Goal: Task Accomplishment & Management: Manage account settings

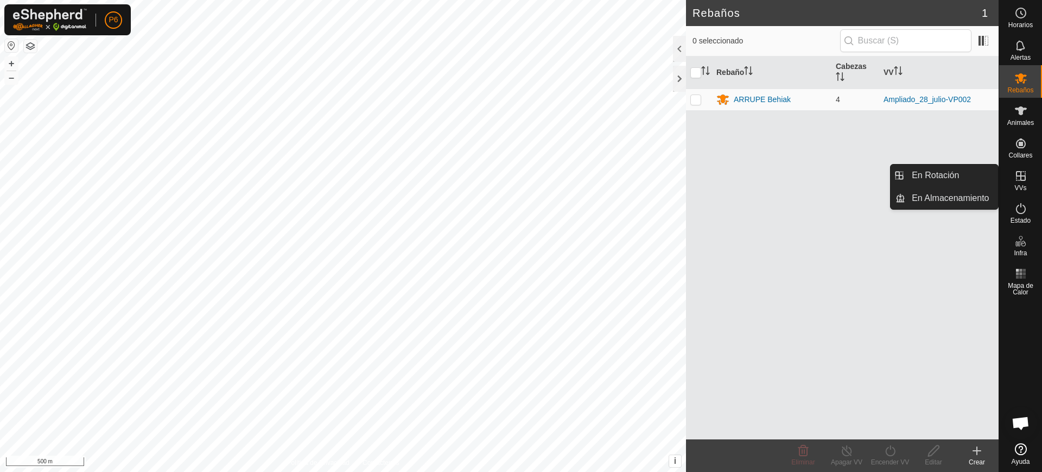
click at [1017, 177] on icon at bounding box center [1020, 175] width 13 height 13
click at [962, 168] on link "En Rotación" at bounding box center [951, 175] width 93 height 22
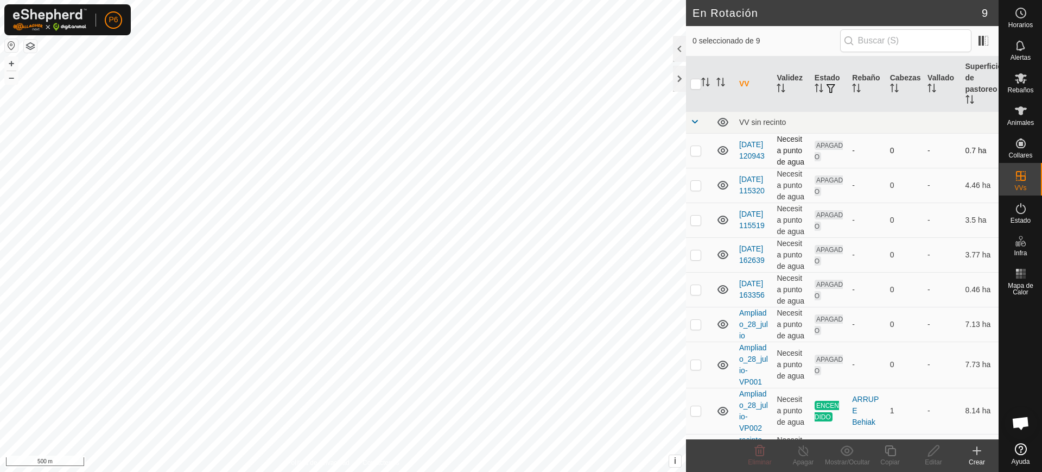
click at [693, 146] on p-checkbox at bounding box center [695, 150] width 11 height 9
click at [12, 42] on button "button" at bounding box center [11, 45] width 13 height 13
checkbox input "false"
checkbox input "true"
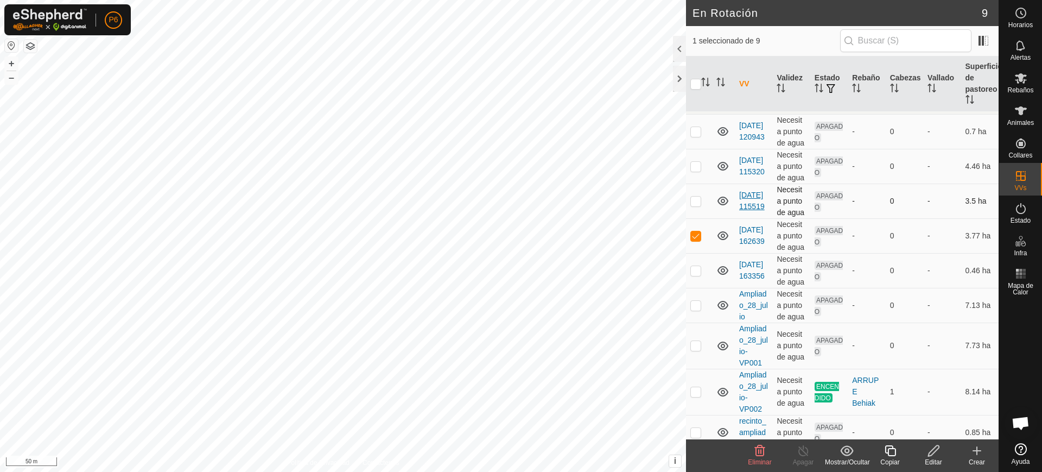
scroll to position [30, 0]
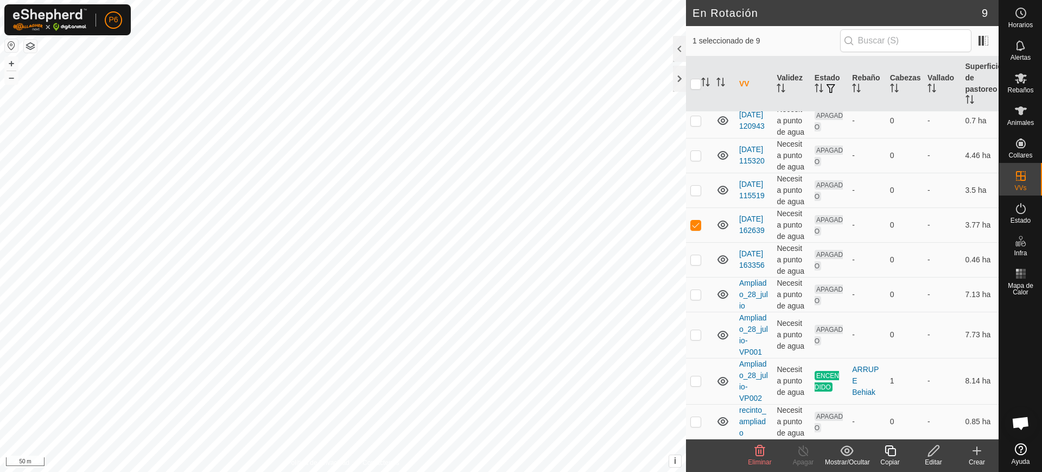
click at [31, 39] on div at bounding box center [30, 46] width 13 height 14
click at [33, 45] on button "button" at bounding box center [30, 46] width 13 height 13
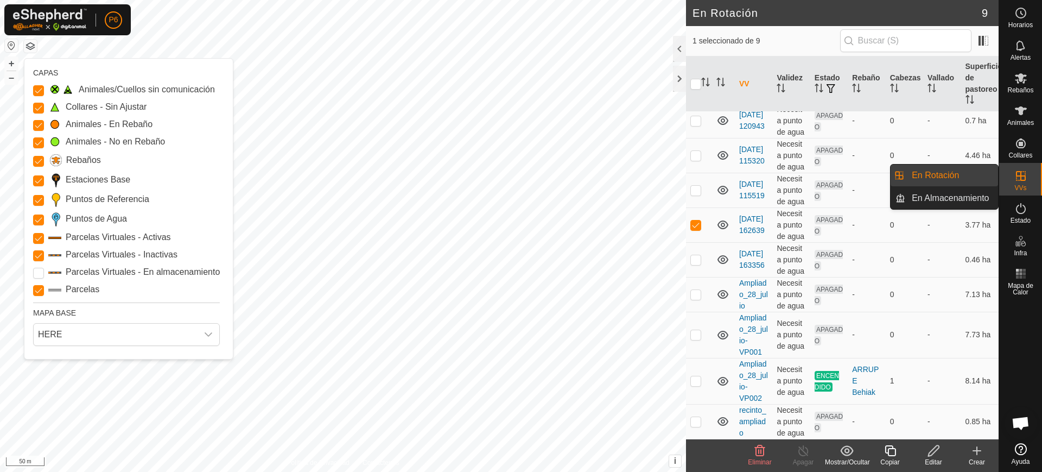
click at [1027, 177] on icon at bounding box center [1020, 175] width 13 height 13
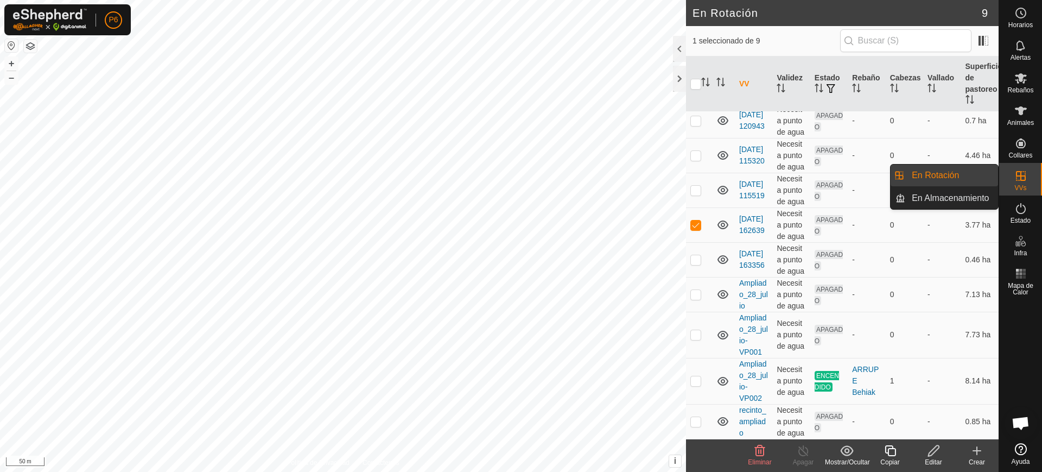
click at [1014, 181] on es-virtualpaddocks-svg-icon at bounding box center [1021, 175] width 20 height 17
click at [957, 170] on link "En Rotación" at bounding box center [951, 175] width 93 height 22
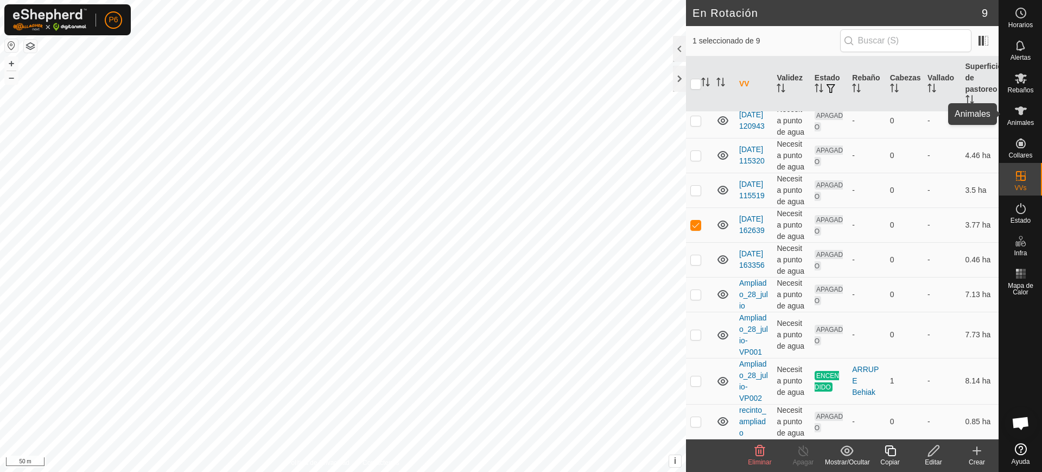
click at [1026, 114] on icon at bounding box center [1020, 110] width 13 height 13
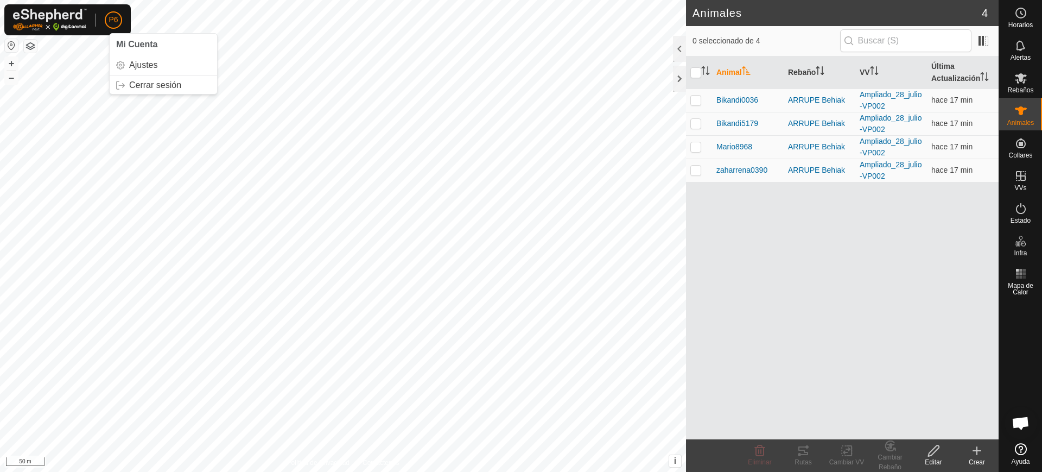
click at [107, 17] on p-avatar "P6" at bounding box center [113, 19] width 17 height 17
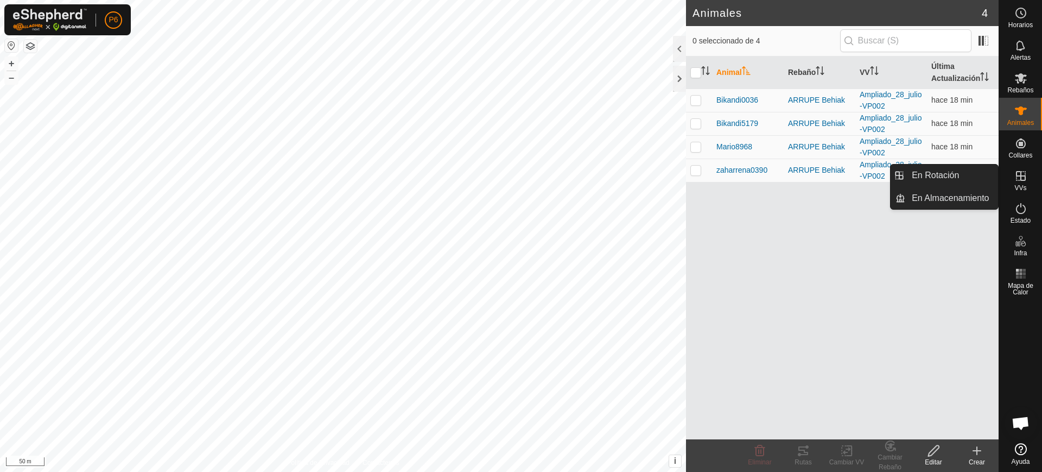
click at [1020, 181] on icon at bounding box center [1020, 175] width 13 height 13
click at [972, 175] on link "En Rotación" at bounding box center [951, 175] width 93 height 22
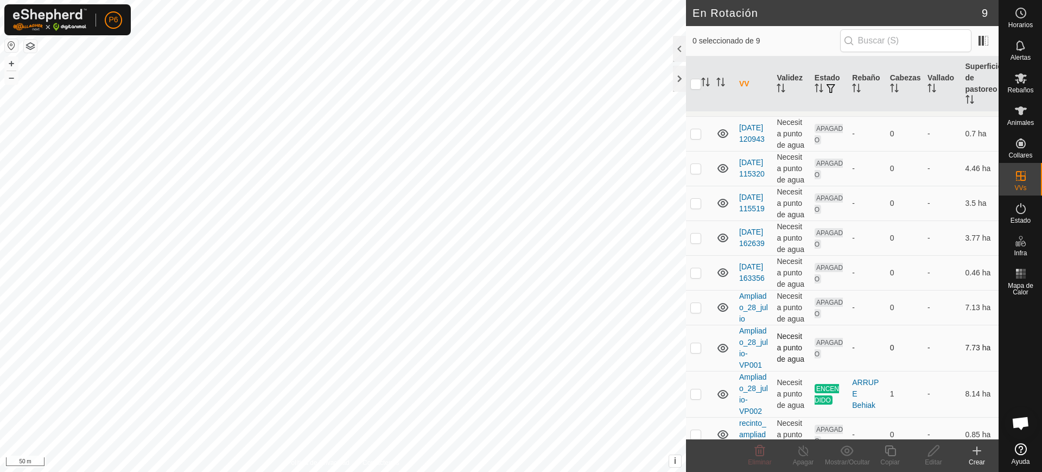
scroll to position [30, 0]
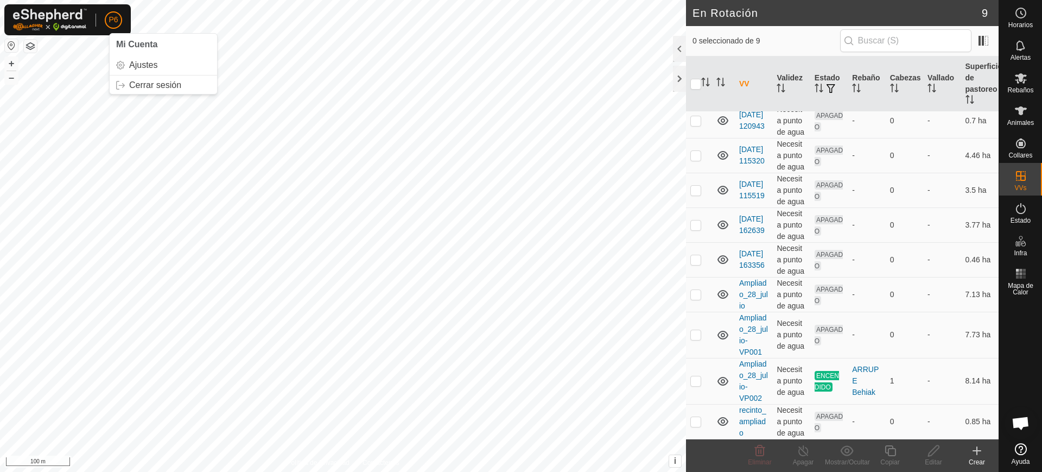
click at [115, 19] on span "P6" at bounding box center [113, 19] width 9 height 11
click at [112, 17] on span "P6" at bounding box center [113, 19] width 9 height 11
checkbox input "true"
click at [119, 17] on p-avatar "P6" at bounding box center [113, 19] width 17 height 17
click at [111, 23] on span "P6" at bounding box center [113, 19] width 9 height 11
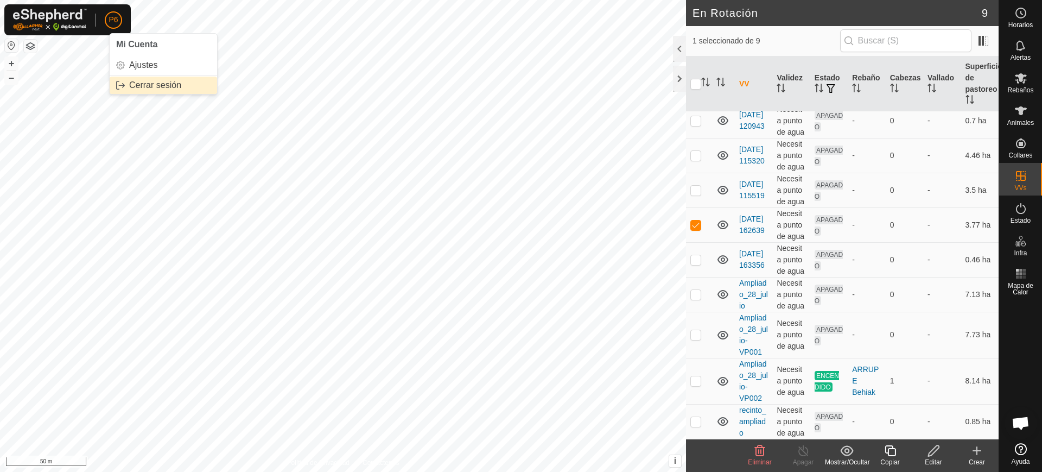
click at [136, 81] on link "Cerrar sesión" at bounding box center [163, 85] width 107 height 17
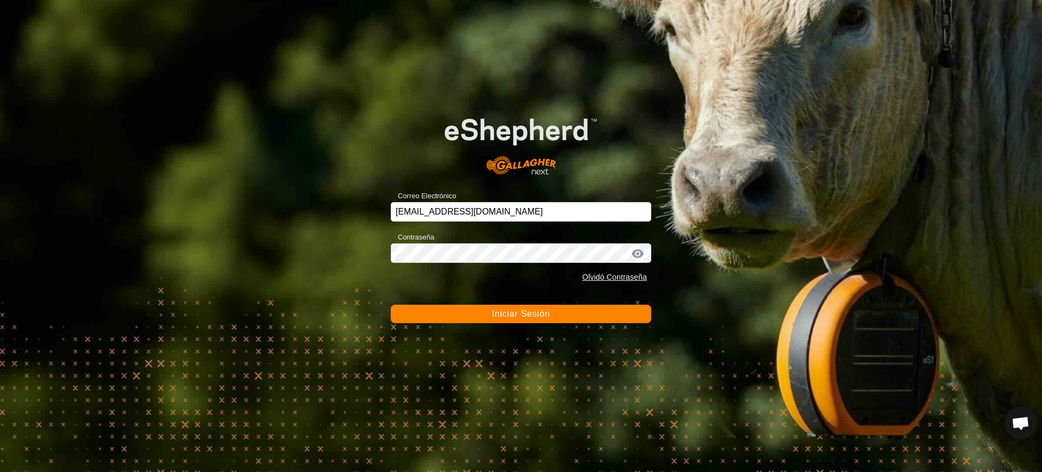
click at [520, 334] on div "Correo Electrónico [EMAIL_ADDRESS][DOMAIN_NAME] Contraseña Olvidó Contraseña In…" at bounding box center [521, 236] width 1042 height 472
click at [513, 314] on span "Iniciar Sesión" at bounding box center [521, 313] width 58 height 9
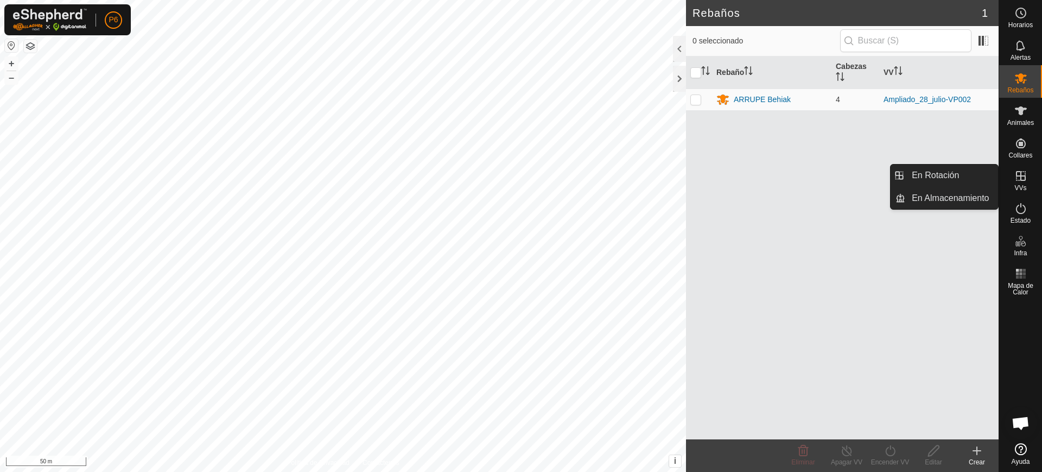
click at [1022, 184] on span "VVs" at bounding box center [1020, 187] width 12 height 7
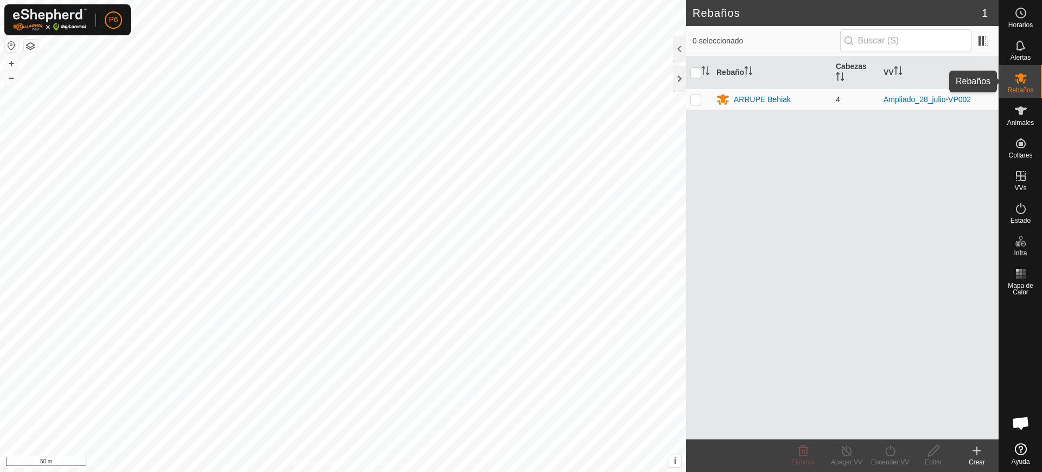
click at [1016, 91] on span "Rebaños" at bounding box center [1020, 90] width 26 height 7
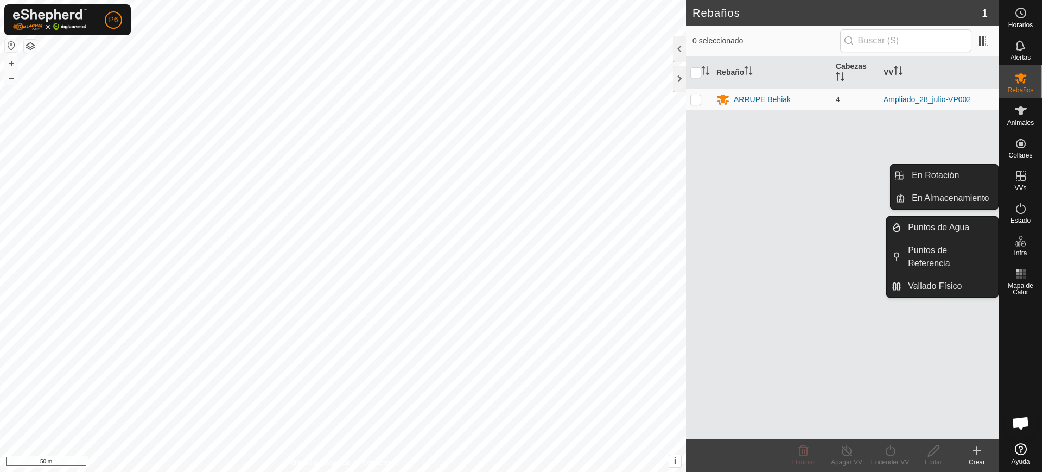
click at [1024, 180] on icon at bounding box center [1021, 176] width 10 height 10
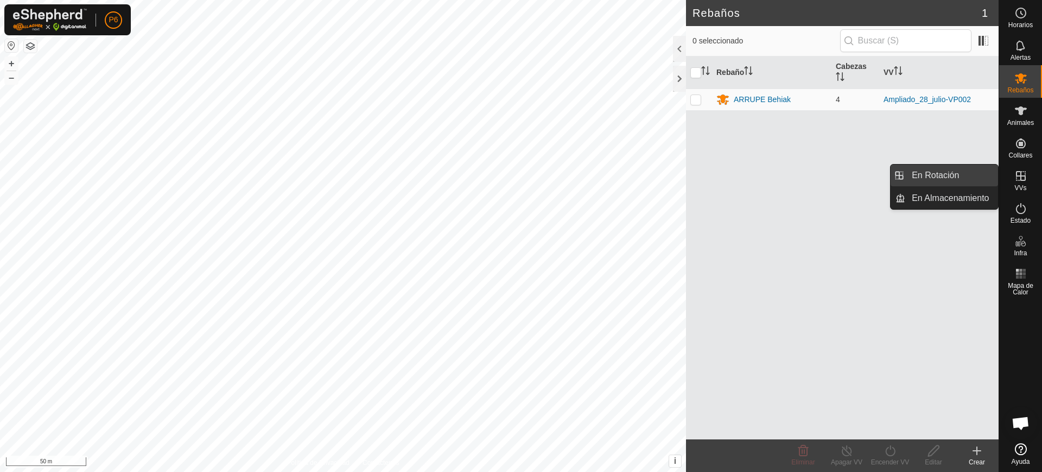
click at [969, 177] on link "En Rotación" at bounding box center [951, 175] width 93 height 22
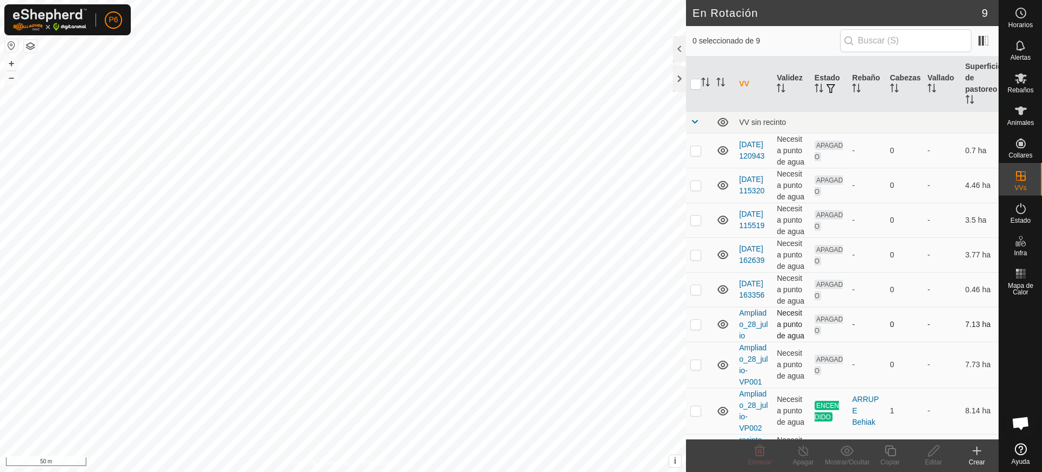
drag, startPoint x: 987, startPoint y: 147, endPoint x: 918, endPoint y: 307, distance: 174.0
click at [918, 307] on tbody "VV sin recinto 2025-01-07 120943 Necesita punto de agua APAGADO - 0 - 0.7 ha 20…" at bounding box center [842, 289] width 313 height 357
click at [114, 21] on span "P6" at bounding box center [113, 19] width 9 height 11
click at [161, 82] on link "Cerrar sesión" at bounding box center [163, 85] width 107 height 17
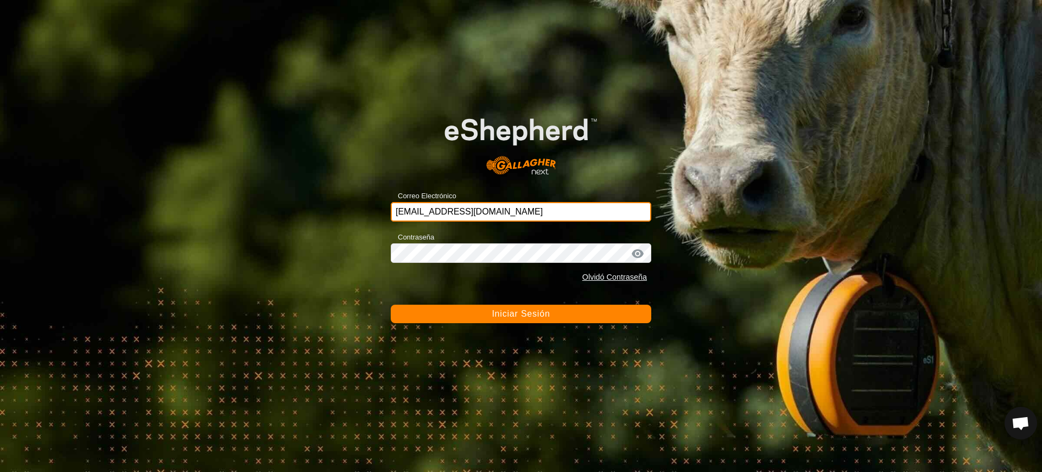
click at [568, 205] on input "[EMAIL_ADDRESS][DOMAIN_NAME]" at bounding box center [521, 212] width 260 height 20
type input "ccallejero@digitanimal.com"
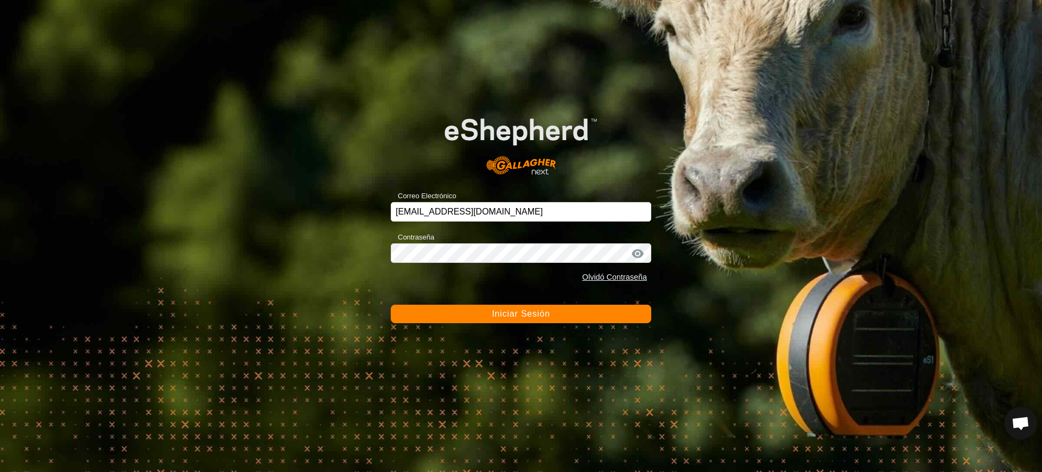
click at [527, 314] on span "Iniciar Sesión" at bounding box center [521, 313] width 58 height 9
